Goal: Information Seeking & Learning: Learn about a topic

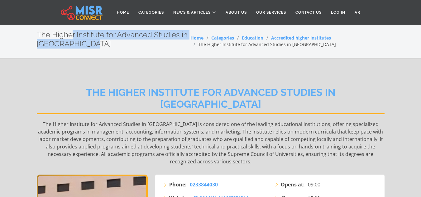
drag, startPoint x: 96, startPoint y: 46, endPoint x: 37, endPoint y: 38, distance: 59.1
click at [37, 38] on h2 "The Higher Institute for Advanced Studies in Haram" at bounding box center [114, 40] width 154 height 18
click at [37, 54] on section "The Higher Institute for Advanced Studies in Haram Home Categories Education Ac…" at bounding box center [210, 41] width 421 height 34
drag, startPoint x: 93, startPoint y: 44, endPoint x: 38, endPoint y: 38, distance: 54.5
click at [38, 38] on h2 "The Higher Institute for Advanced Studies in Haram" at bounding box center [114, 40] width 154 height 18
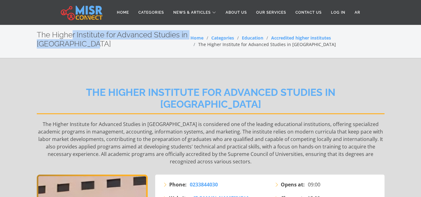
click at [96, 44] on h2 "The Higher Institute for Advanced Studies in Haram" at bounding box center [114, 40] width 154 height 18
drag, startPoint x: 96, startPoint y: 44, endPoint x: 43, endPoint y: 38, distance: 52.7
click at [43, 38] on h2 "The Higher Institute for Advanced Studies in Haram" at bounding box center [114, 40] width 154 height 18
click at [102, 58] on section "The Higher Institute for Advanced Studies in Haram Home Categories Education Ac…" at bounding box center [210, 41] width 421 height 34
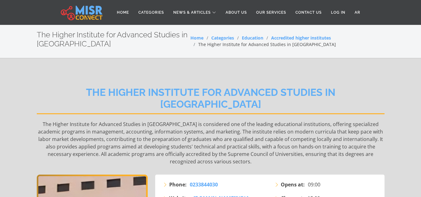
click at [290, 40] on link "Accredited higher institutes" at bounding box center [301, 38] width 60 height 6
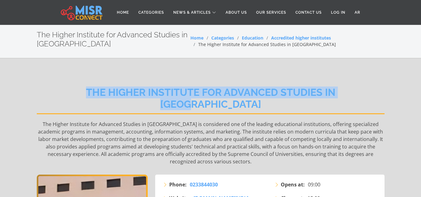
drag, startPoint x: 65, startPoint y: 91, endPoint x: 352, endPoint y: 89, distance: 286.4
click at [352, 89] on h2 "The Higher Institute for Advanced Studies in Haram" at bounding box center [211, 101] width 348 height 28
copy h2 "The Higher Institute for Advanced Studies in Haram"
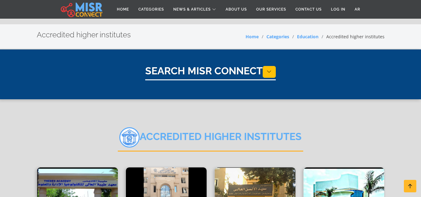
select select "*********"
select select "**********"
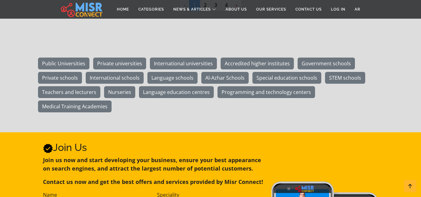
scroll to position [717, 0]
